Goal: Task Accomplishment & Management: Complete application form

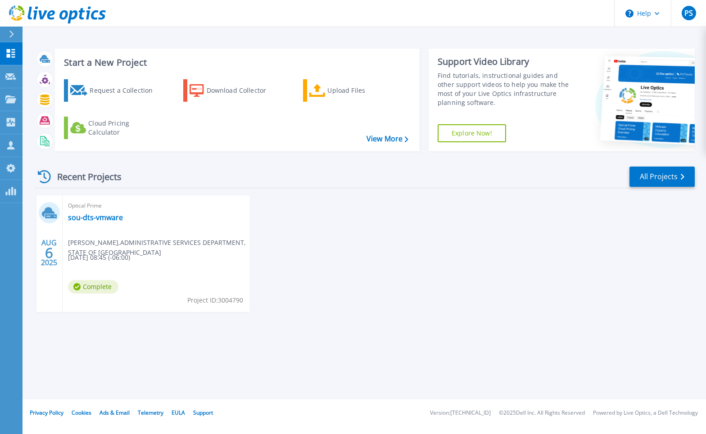
click at [9, 30] on div at bounding box center [15, 34] width 14 height 15
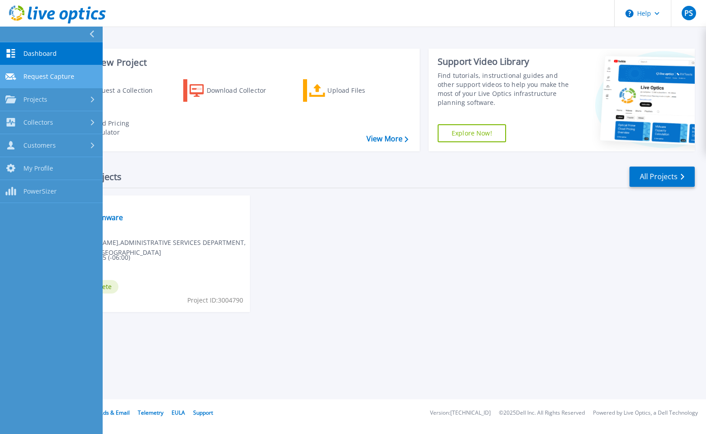
click at [20, 75] on link "Request Capture Request Capture" at bounding box center [51, 76] width 103 height 23
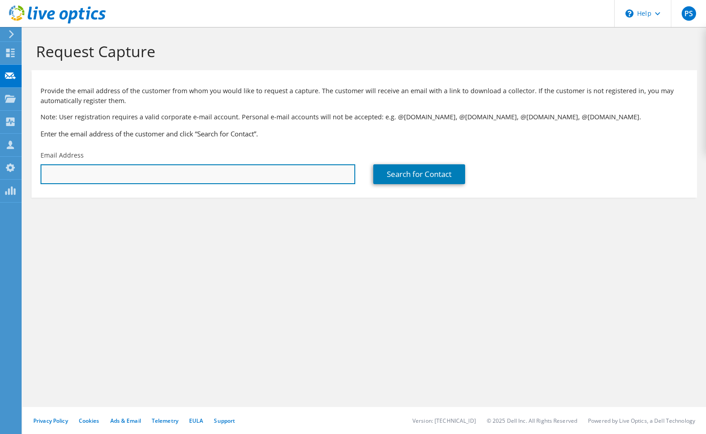
click at [63, 167] on input "text" at bounding box center [197, 174] width 315 height 20
type input "randyspainhower@utah.gov"
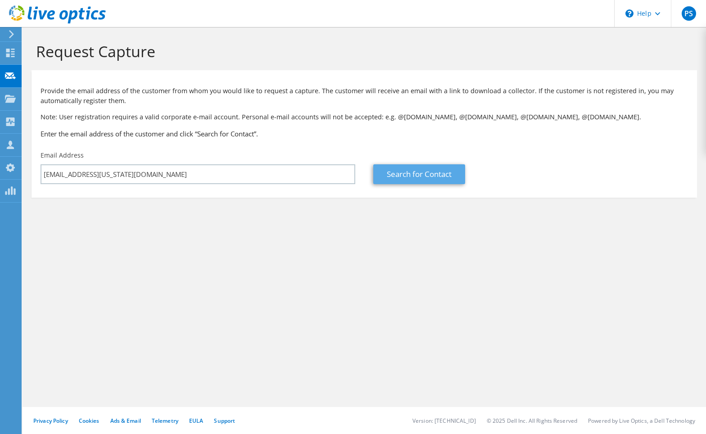
click at [423, 174] on link "Search for Contact" at bounding box center [419, 174] width 92 height 20
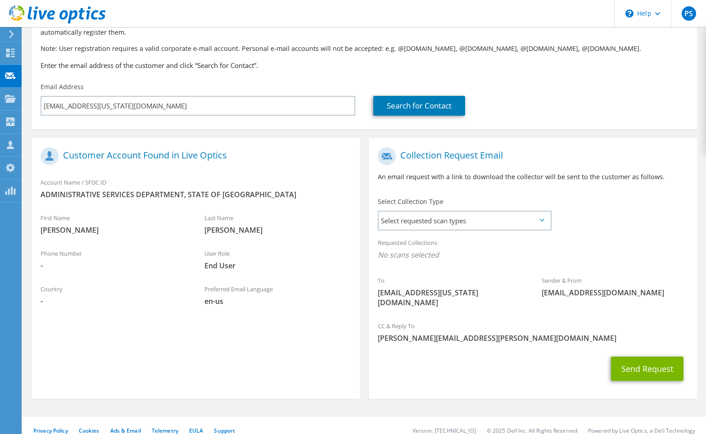
scroll to position [68, 0]
click at [409, 225] on span "Select requested scan types" at bounding box center [463, 221] width 171 height 18
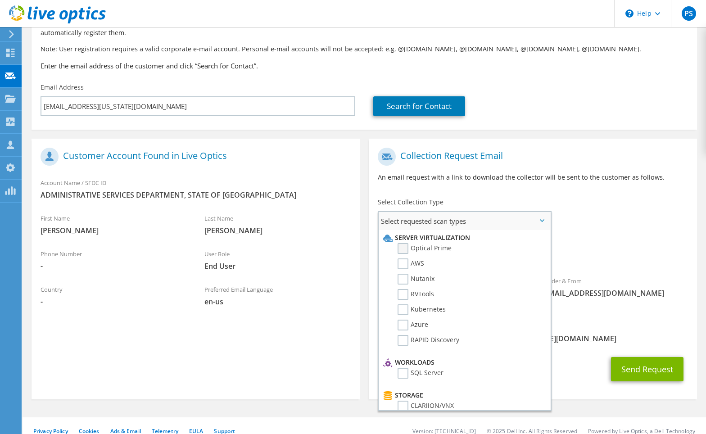
click at [402, 244] on label "Optical Prime" at bounding box center [424, 248] width 54 height 11
click at [0, 0] on input "Optical Prime" at bounding box center [0, 0] width 0 height 0
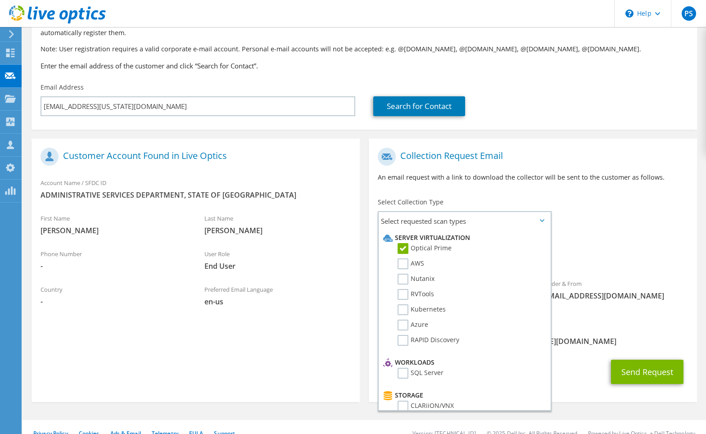
click at [642, 267] on div "Requested Collections No scans selected Optical Prime" at bounding box center [533, 252] width 328 height 36
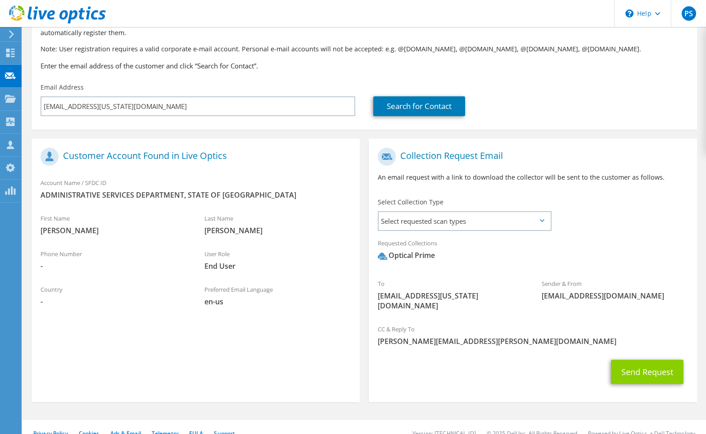
click at [638, 360] on button "Send Request" at bounding box center [647, 372] width 72 height 24
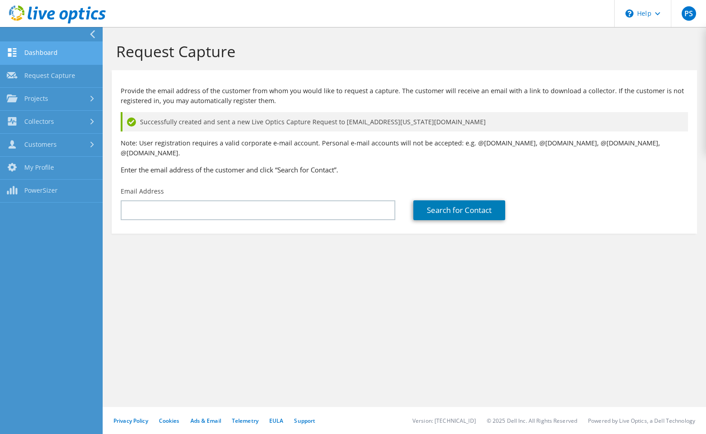
click at [35, 52] on link "Dashboard" at bounding box center [51, 53] width 103 height 23
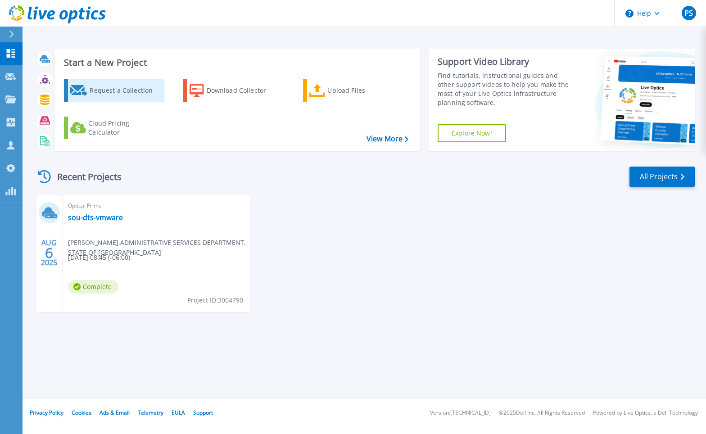
click at [134, 85] on div "Request a Collection" at bounding box center [126, 90] width 72 height 18
